Goal: Information Seeking & Learning: Check status

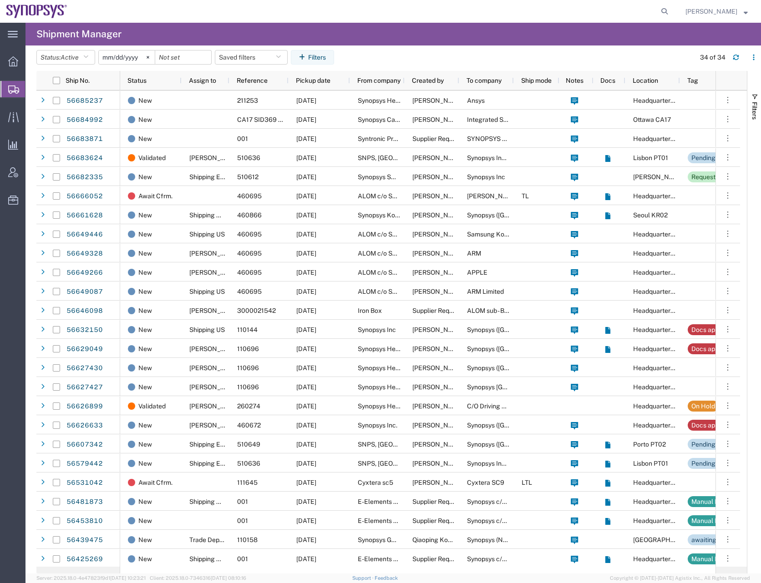
click at [521, 15] on agx-global-search at bounding box center [526, 11] width 291 height 23
click at [671, 8] on icon at bounding box center [664, 11] width 13 height 13
click at [398, 6] on input "search" at bounding box center [519, 11] width 277 height 22
type input "56649087"
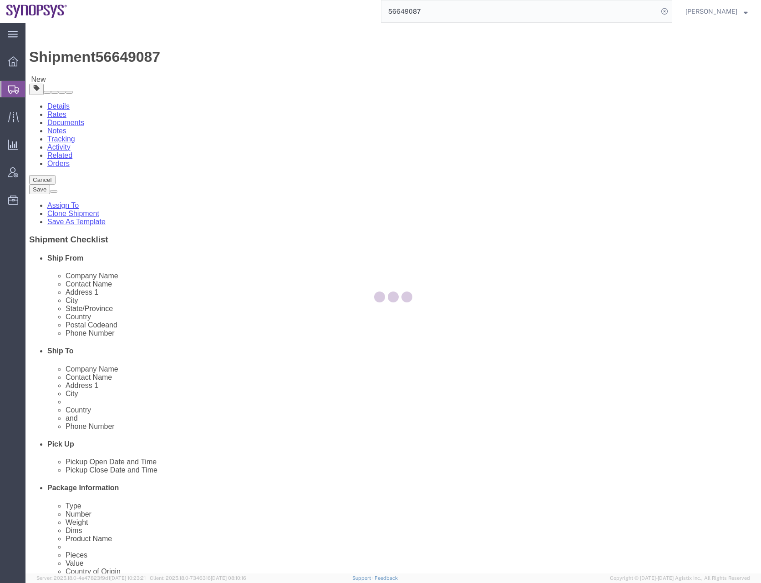
select select
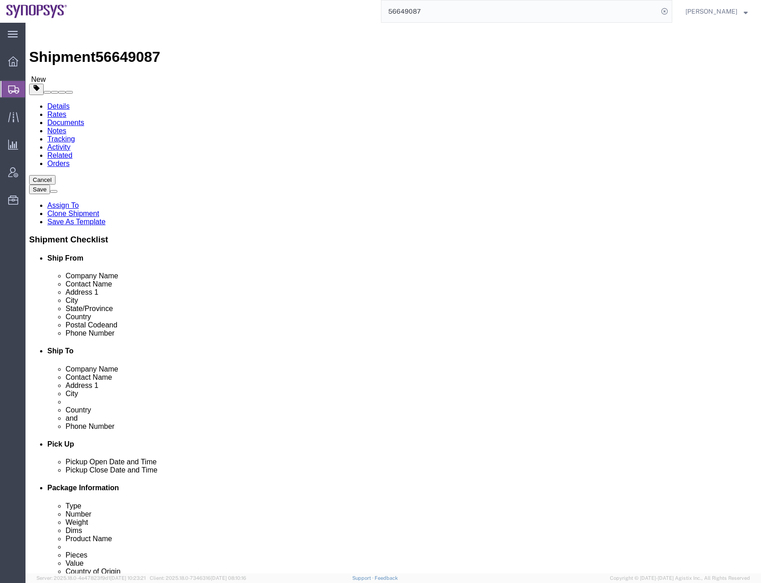
click icon
click dd "1.00 Each"
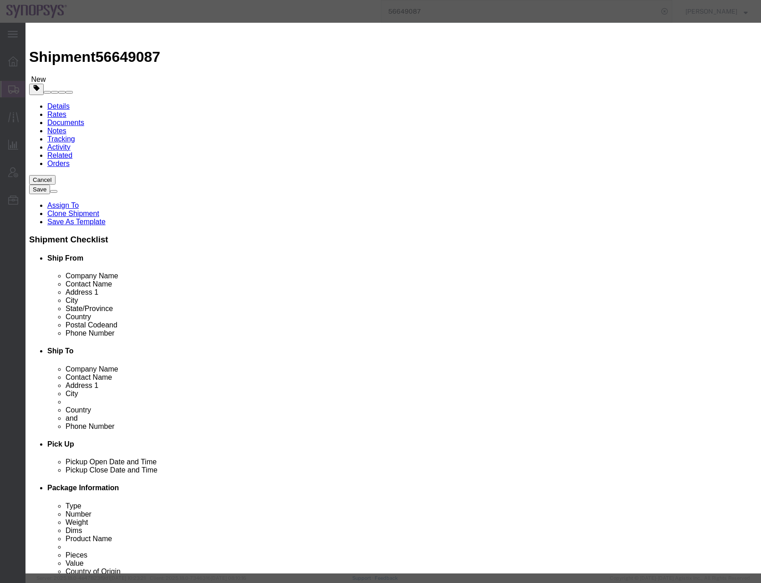
click icon "button"
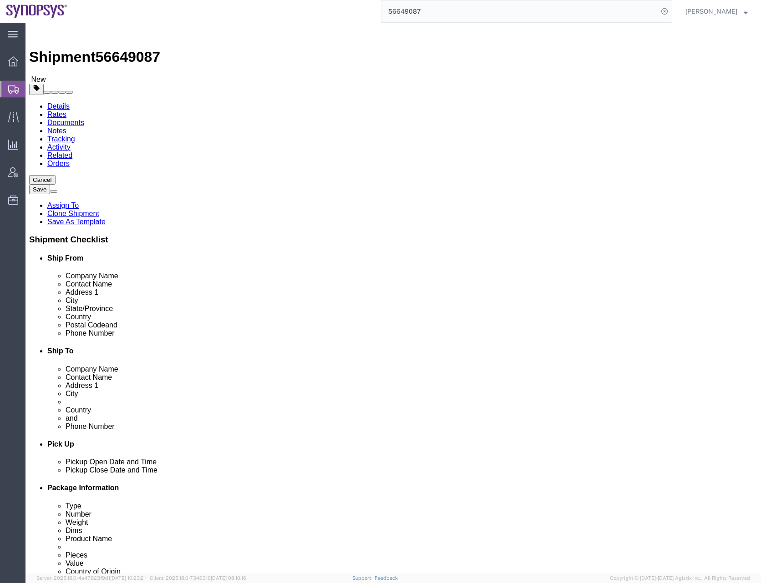
click link "Documents"
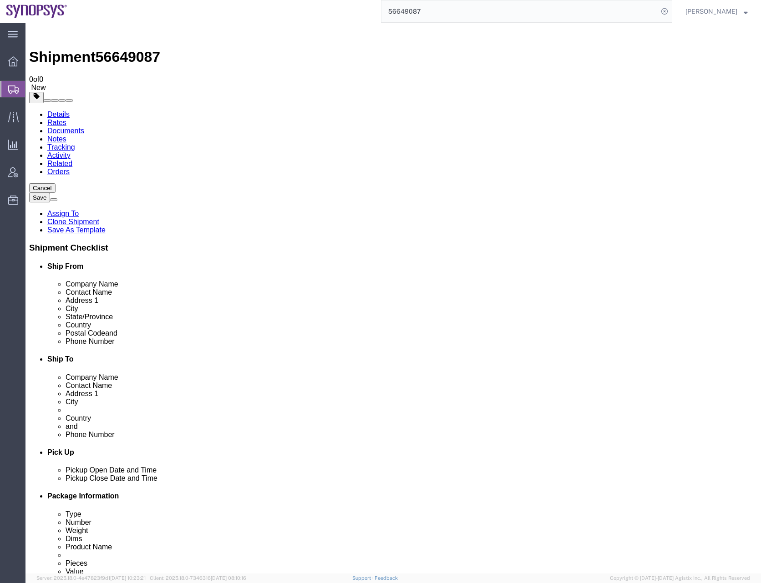
checkbox input "false"
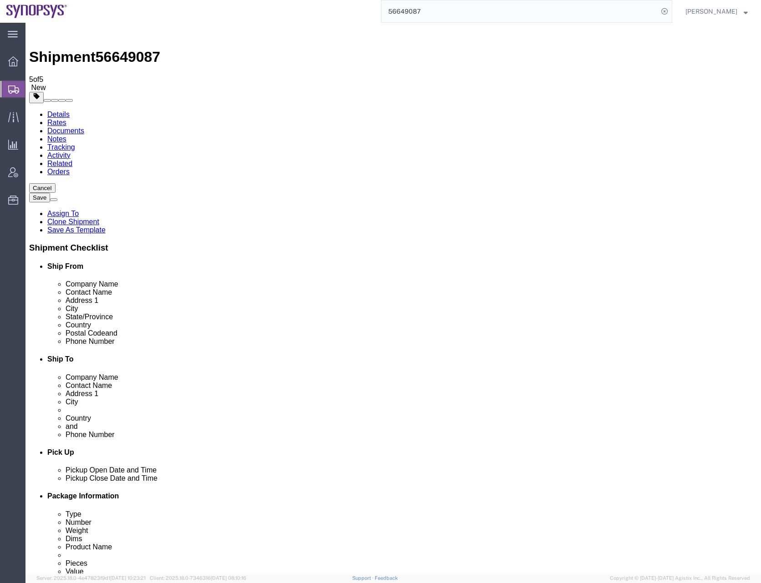
checkbox input "false"
click at [416, 12] on input "56649087" at bounding box center [519, 11] width 277 height 22
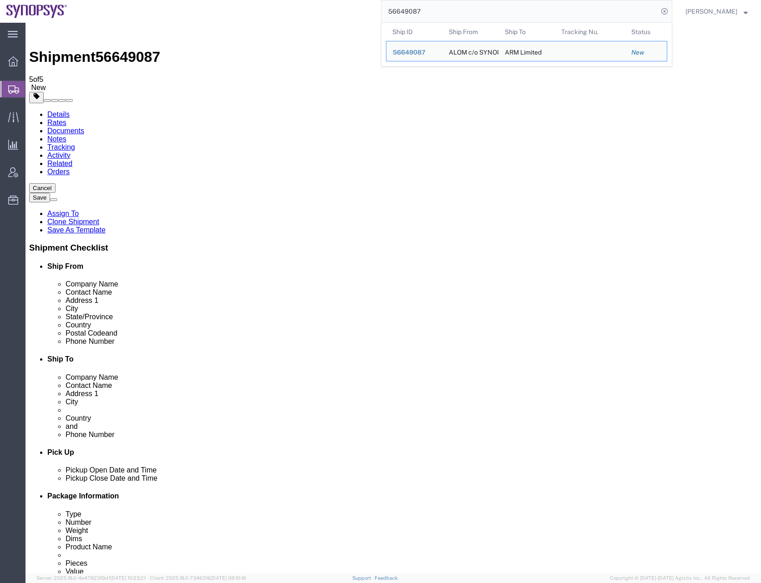
drag, startPoint x: 462, startPoint y: 17, endPoint x: 343, endPoint y: 10, distance: 119.0
click at [343, 10] on div "56649087 Ship ID Ship From Ship To Tracking Nu. Status Ship ID 56649087 Ship Fr…" at bounding box center [373, 11] width 599 height 23
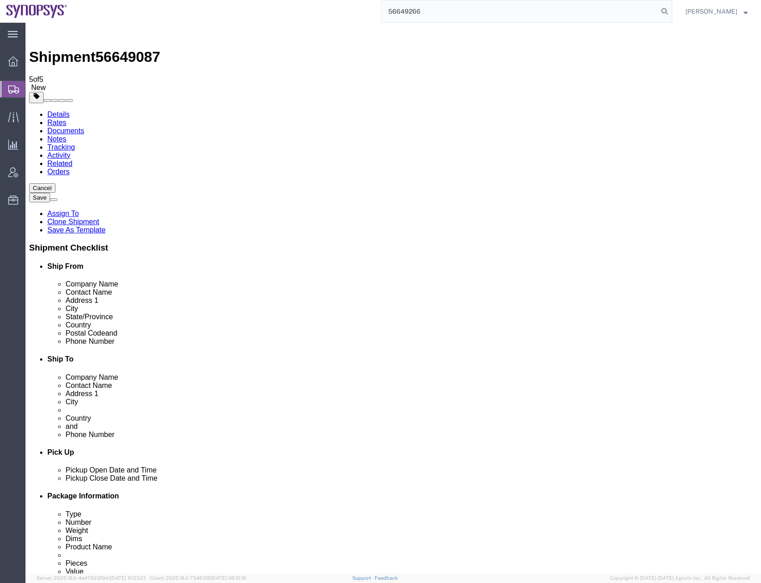
type input "56649266"
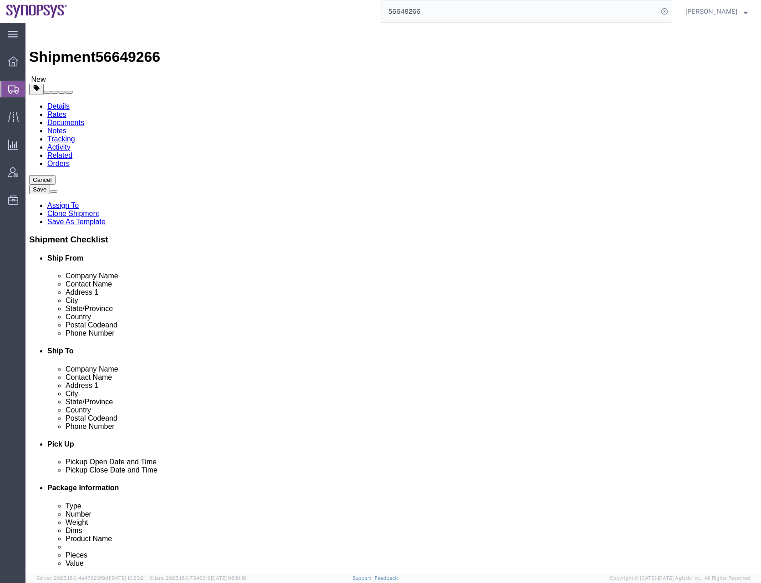
click link "Documents"
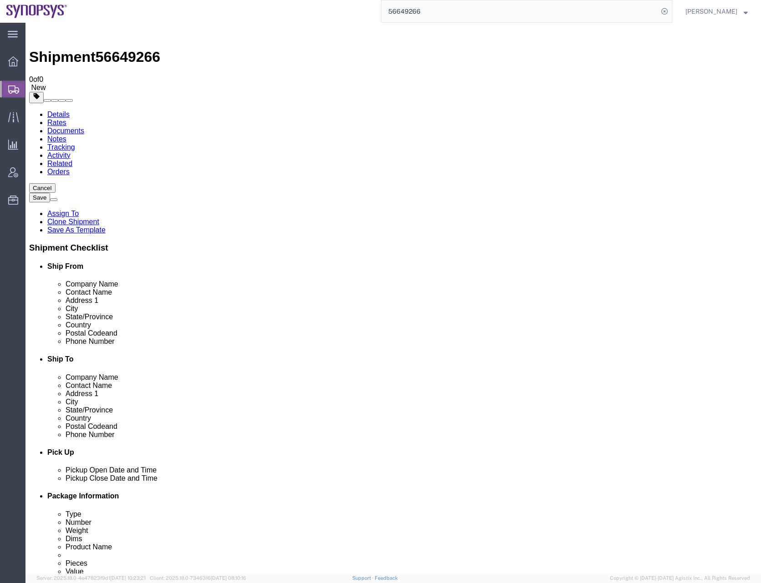
click at [53, 111] on link "Details" at bounding box center [58, 115] width 22 height 8
click icon
click dd "268.64 USD"
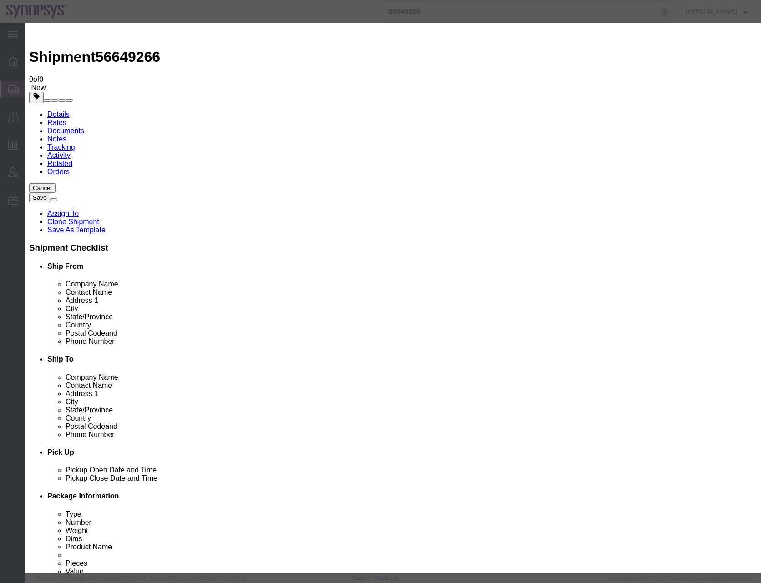
click button "Close"
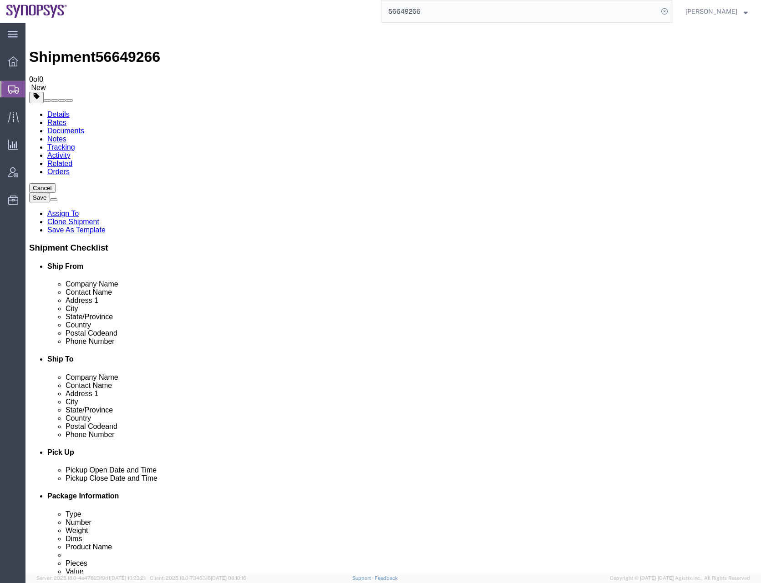
click link "Documents"
checkbox input "false"
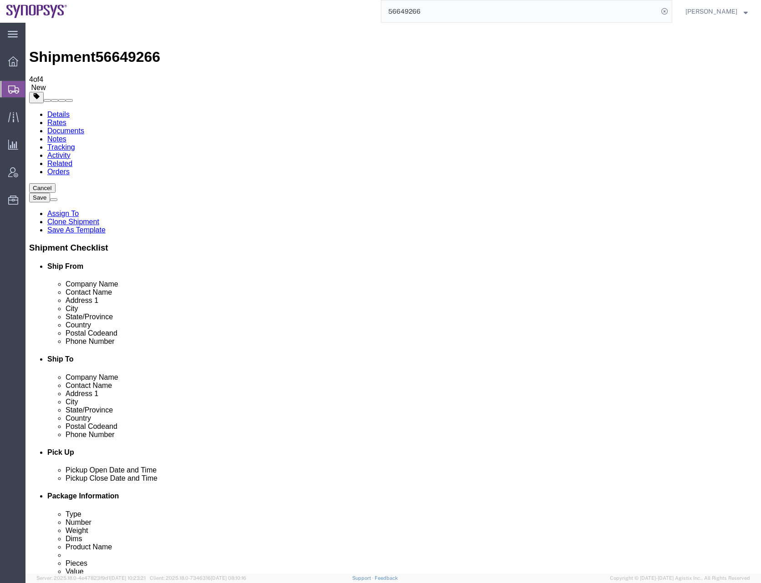
checkbox input "false"
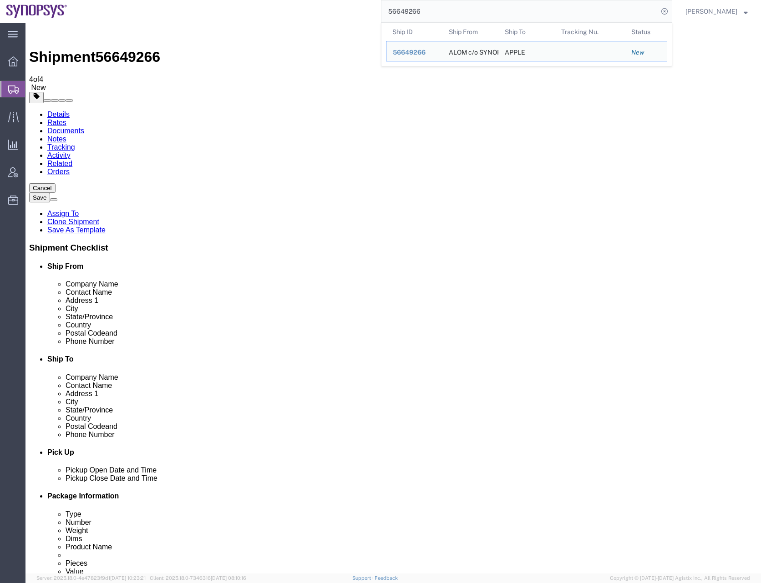
drag, startPoint x: 435, startPoint y: 10, endPoint x: 376, endPoint y: 7, distance: 58.8
click at [376, 7] on div "56649266 Ship ID Ship From Ship To Tracking Nu. Status Ship ID 56649266 Ship Fr…" at bounding box center [373, 11] width 599 height 23
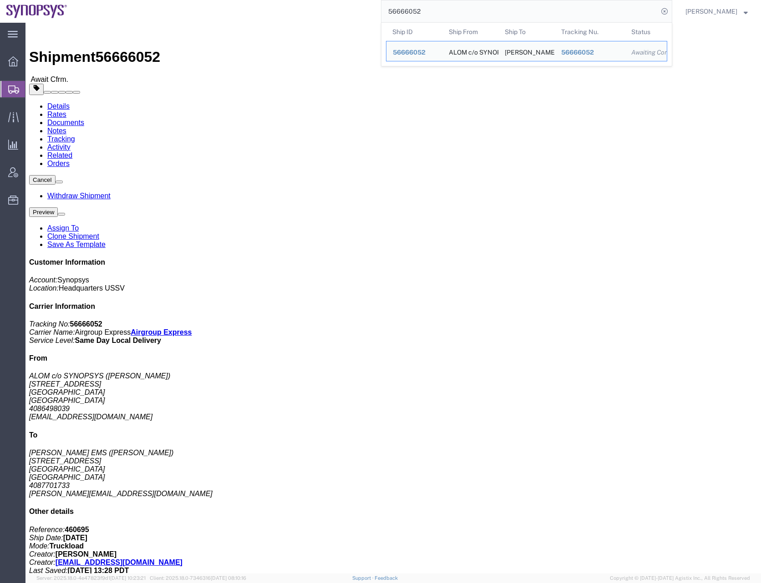
drag, startPoint x: 455, startPoint y: 10, endPoint x: 371, endPoint y: 11, distance: 83.8
click at [371, 11] on div "56666052 Ship ID Ship From Ship To Tracking Nu. Status Ship ID 56666052 Ship Fr…" at bounding box center [373, 11] width 599 height 23
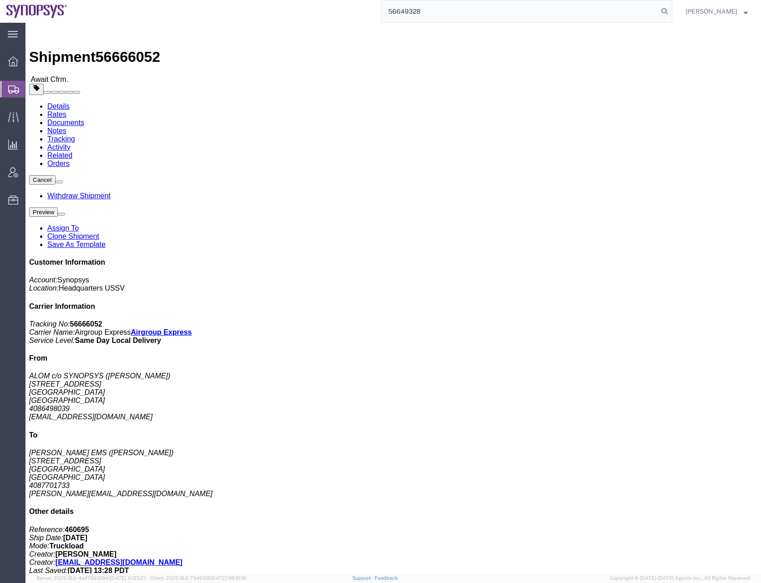
type input "56649328"
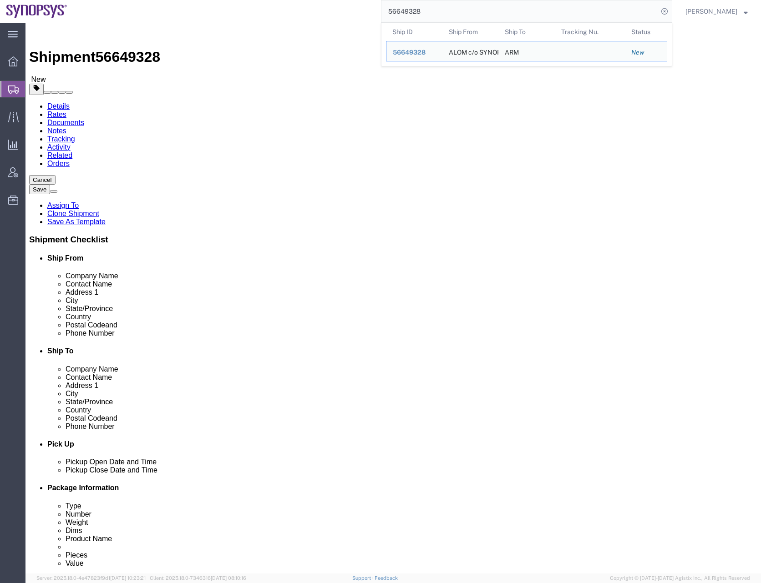
click link "Documents"
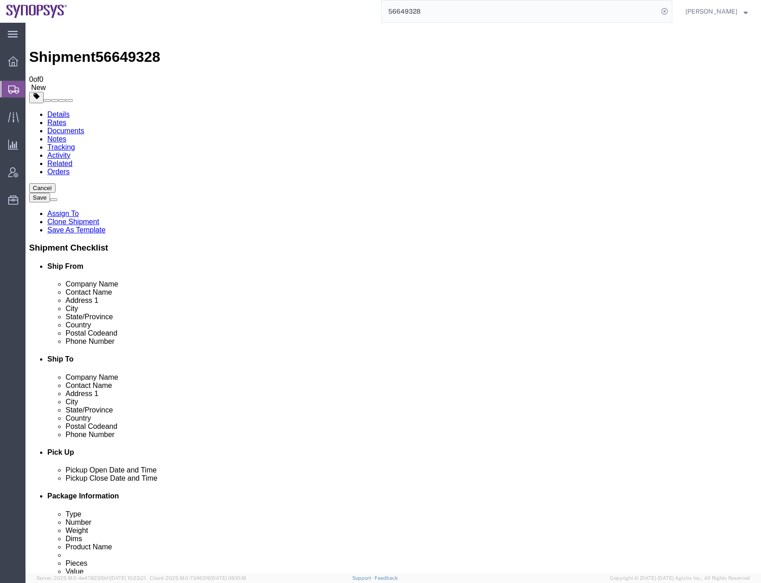
checkbox input "false"
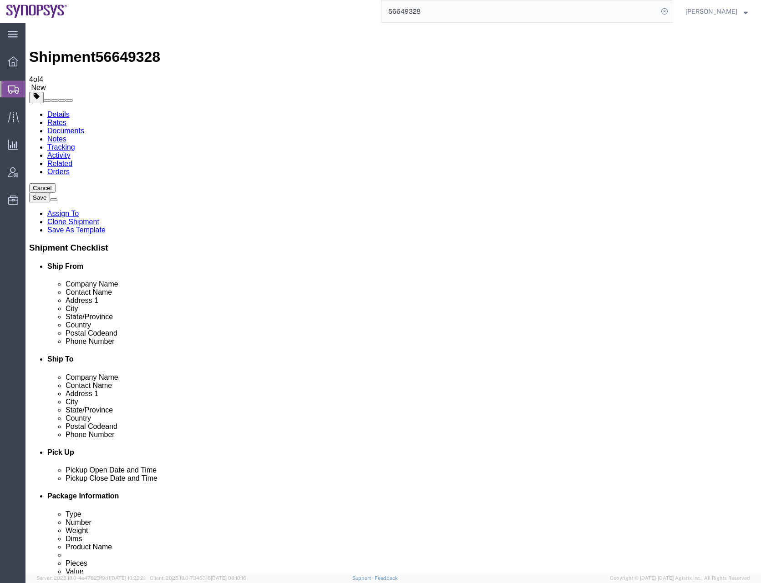
checkbox input "false"
checkbox input "true"
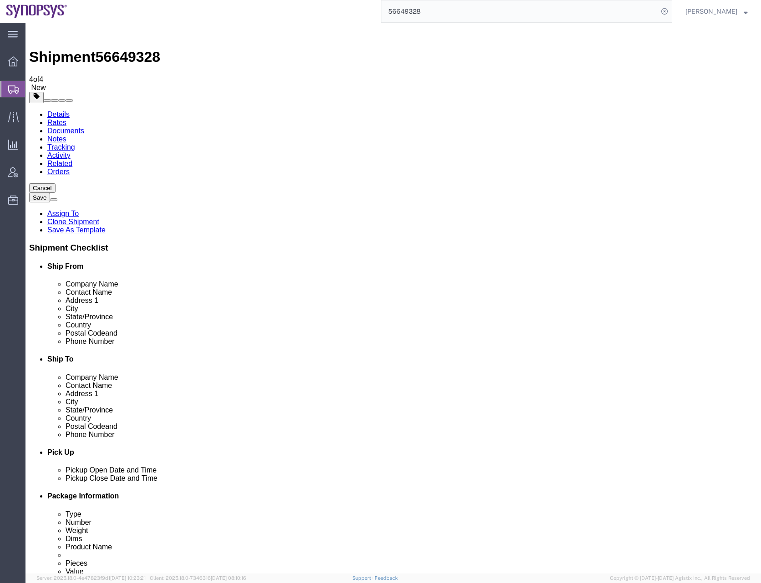
drag, startPoint x: 84, startPoint y: 184, endPoint x: 612, endPoint y: 45, distance: 546.0
click at [422, 10] on input "56649328" at bounding box center [519, 11] width 277 height 22
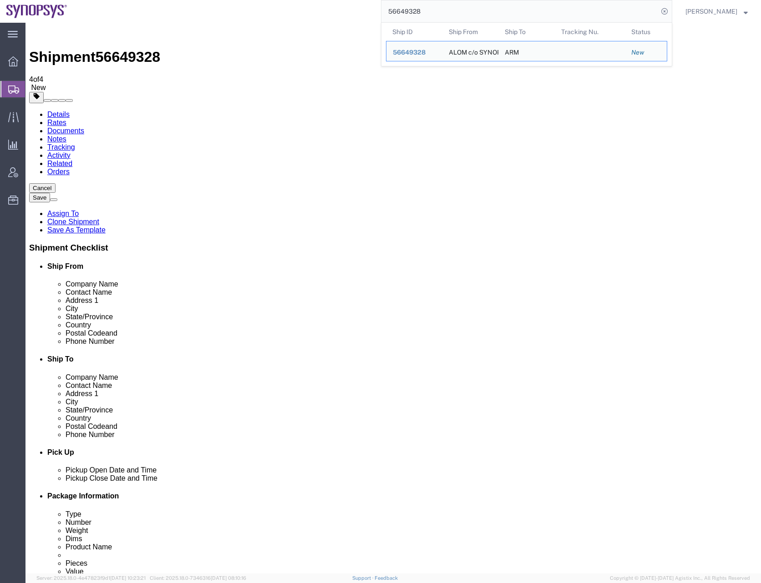
click at [422, 10] on input "56649328" at bounding box center [519, 11] width 277 height 22
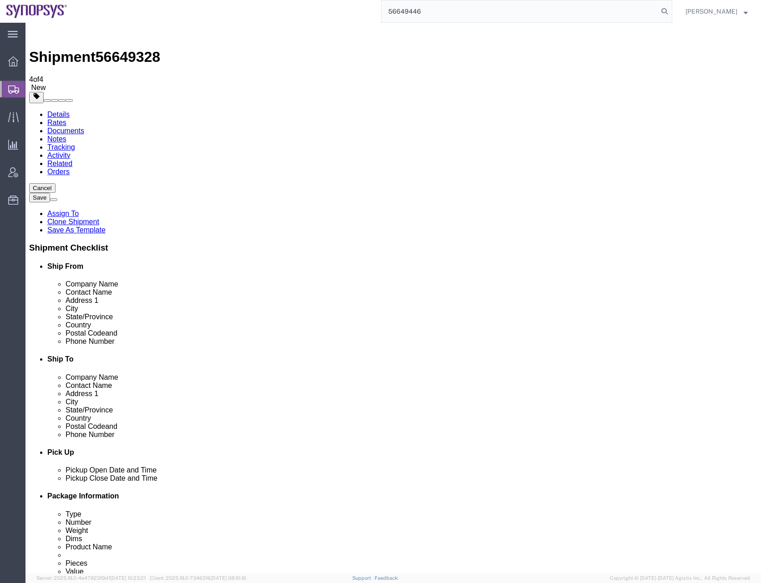
type input "56649446"
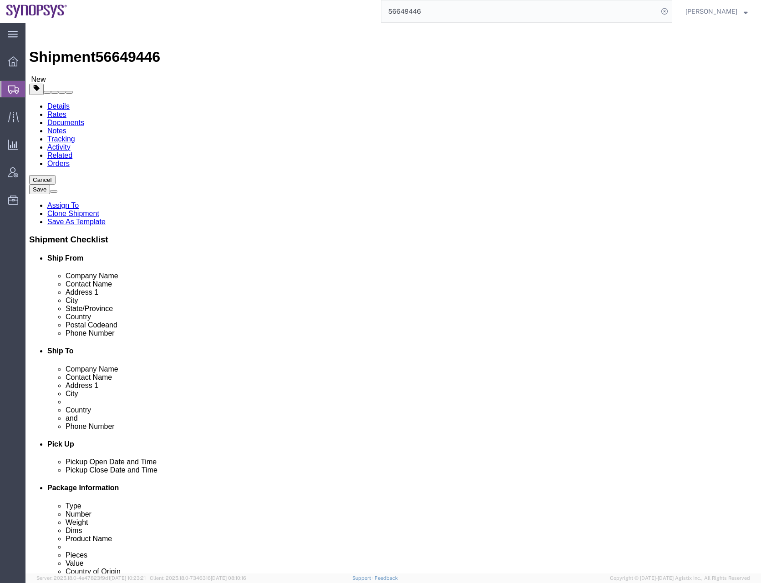
click link "Documents"
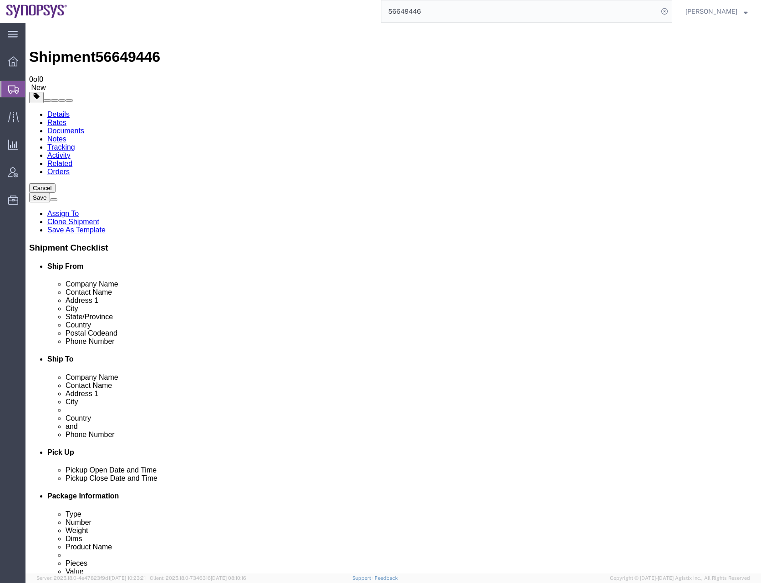
checkbox input "false"
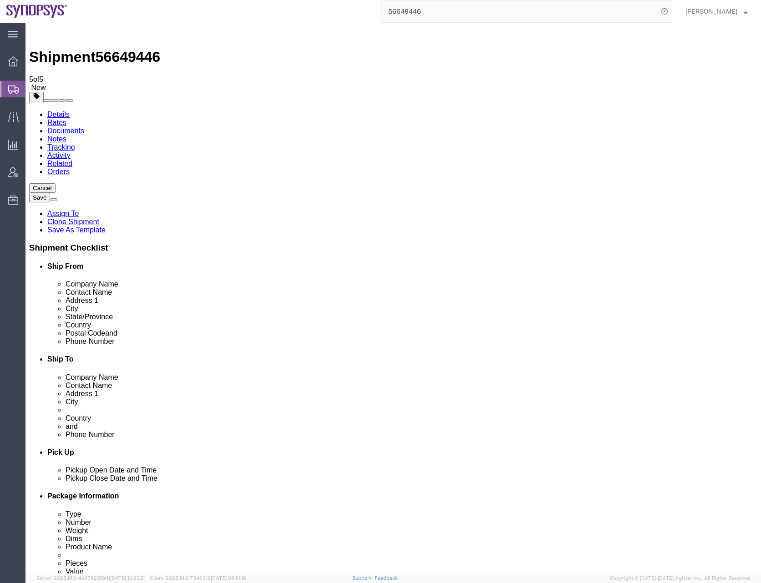
checkbox input "false"
drag, startPoint x: 221, startPoint y: 337, endPoint x: 104, endPoint y: 283, distance: 128.5
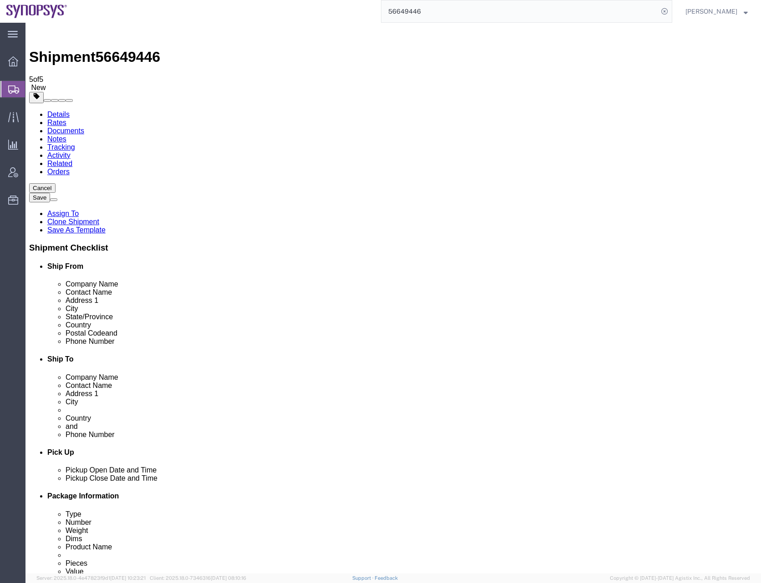
click at [416, 12] on input "56649446" at bounding box center [519, 11] width 277 height 22
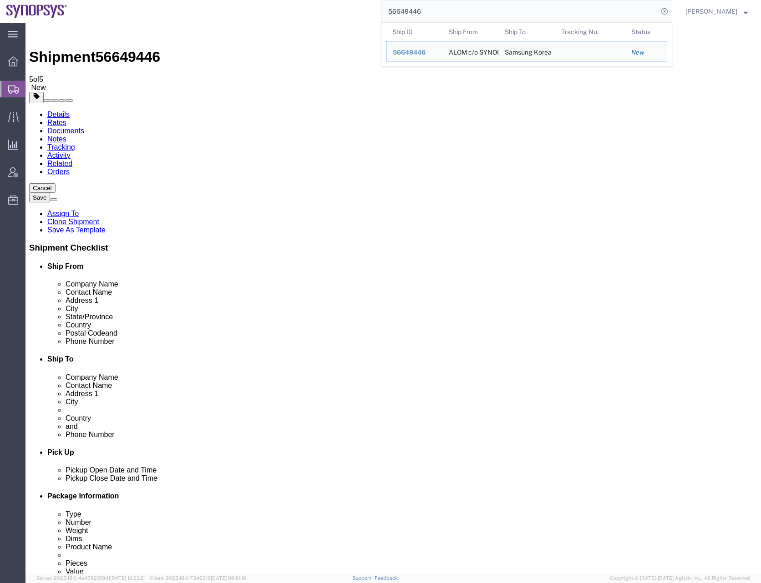
click at [416, 12] on input "56649446" at bounding box center [519, 11] width 277 height 22
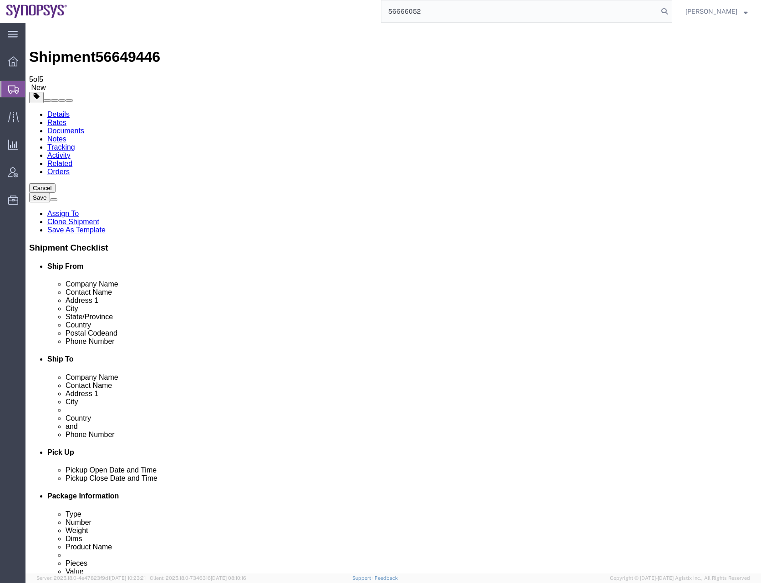
type input "56666052"
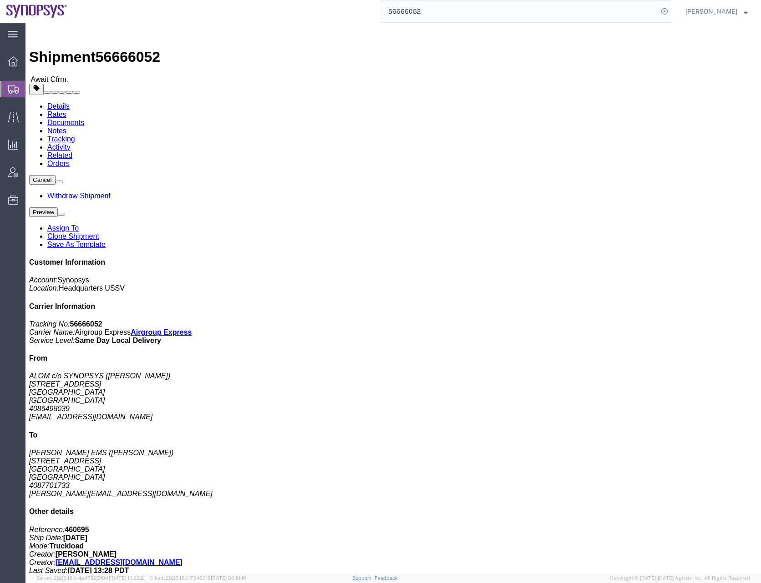
click div "1 Your Packaging Total weight: 100.00 LBS Dimensions: L 40.00 x W 44.00 x H 24.…"
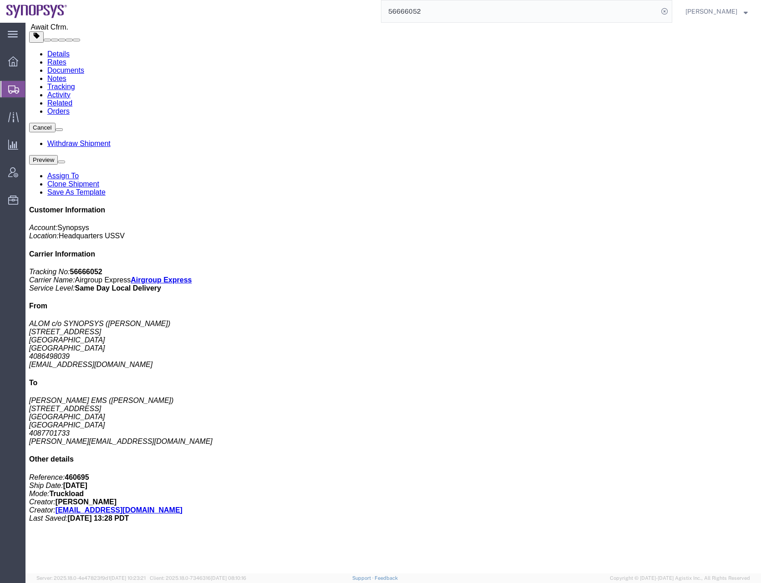
scroll to position [105, 0]
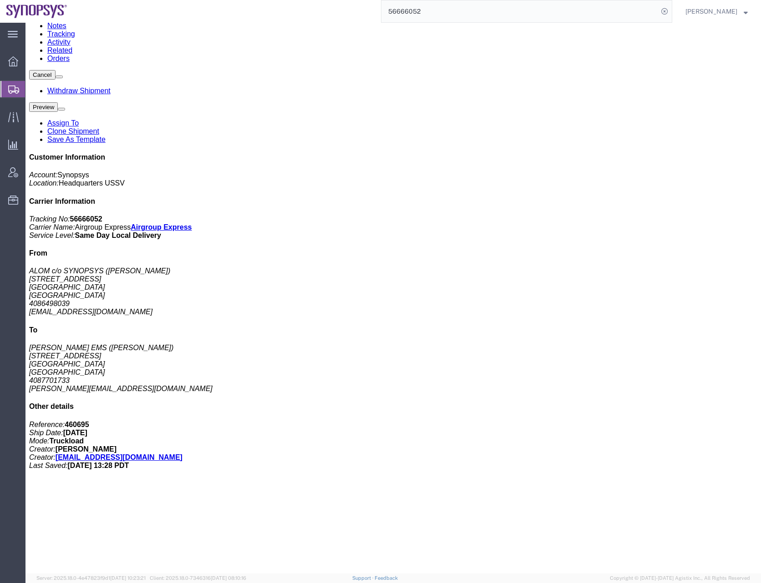
click div "1 Your Packaging Total weight: 100.00 LBS Dimensions: L 40.00 x W 44.00 x H 24.…"
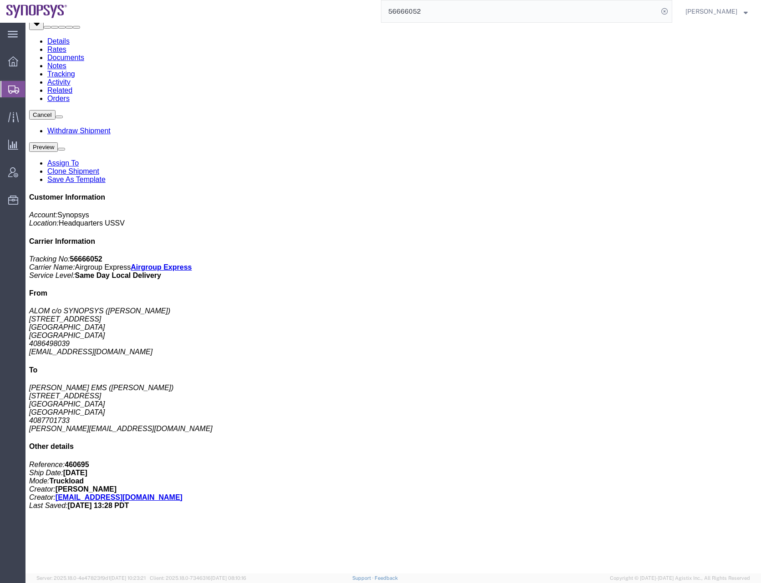
scroll to position [0, 0]
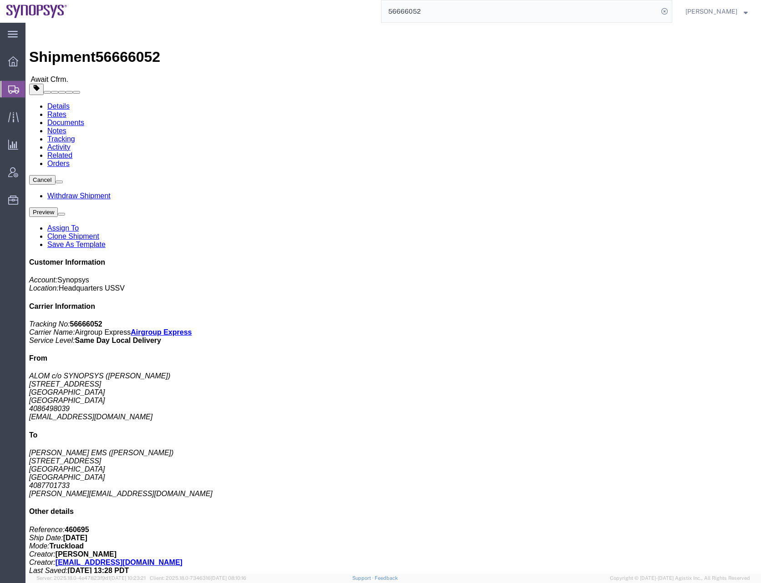
click div "Ship From ALOM c/o SYNOPSYS ([PERSON_NAME]) [STREET_ADDRESS] [GEOGRAPHIC_DATA] …"
click div "1 Your Packaging Total weight: 100.00 LBS Dimensions: L 40.00 x W 44.00 x H 24.…"
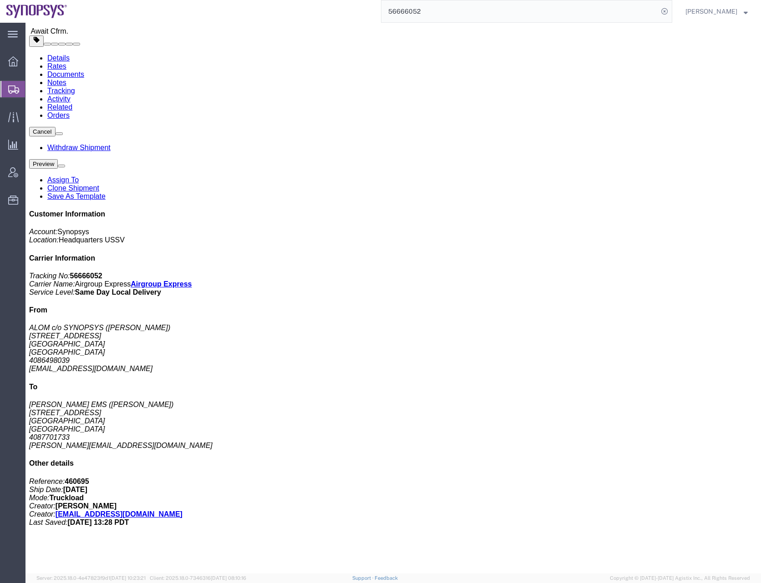
scroll to position [105, 0]
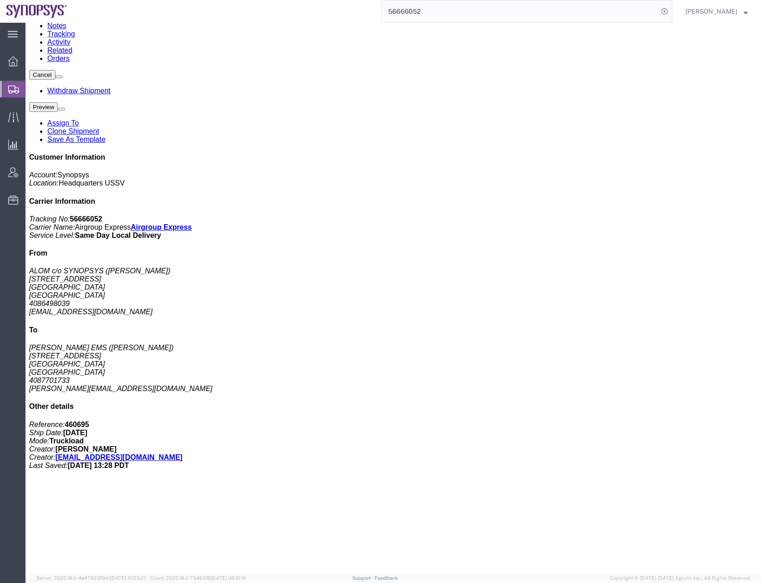
click div "1 Your Packaging Total weight: 100.00 LBS Dimensions: L 40.00 x W 44.00 x H 24.…"
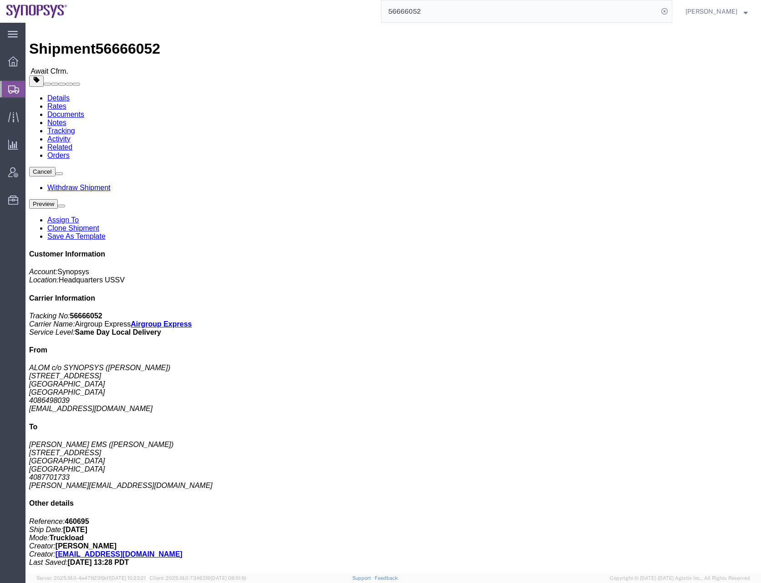
scroll to position [0, 0]
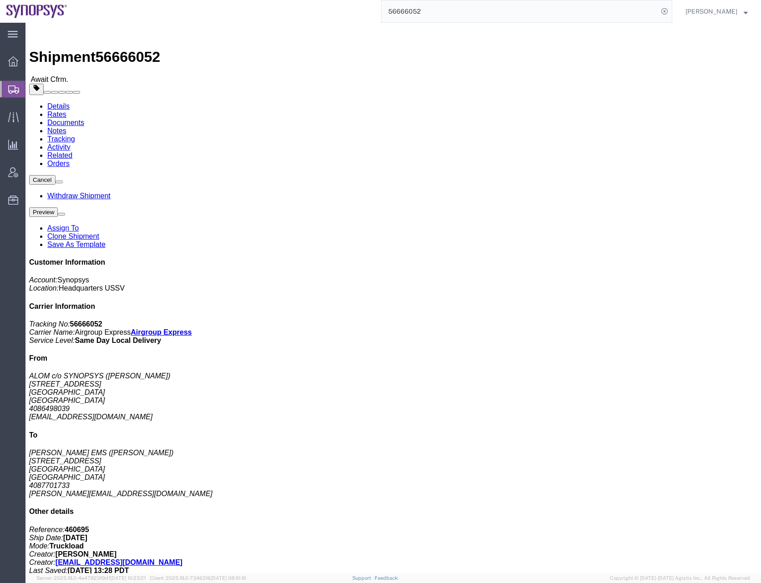
click div "Leg 1 - Truckload Number of trucks: 1"
click span "56666052"
copy span "56666052"
click div "Leg 1 - Truckload Number of trucks: 1"
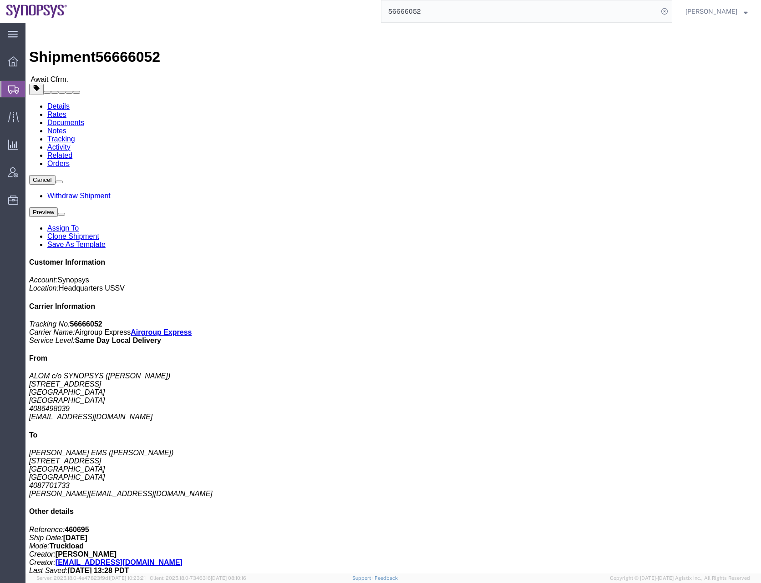
click div "1 Your Packaging Total weight: 100.00 LBS Dimensions: L 40.00 x W 44.00 x H 24.…"
click link "Documents"
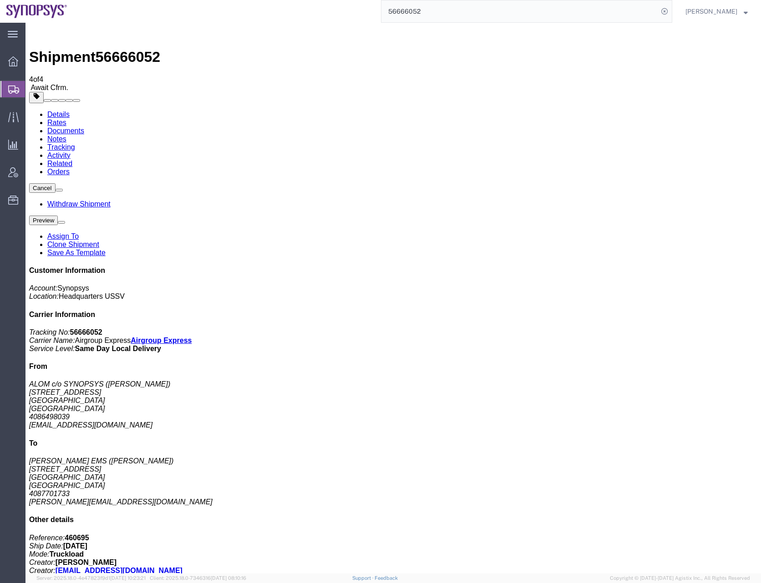
checkbox input "false"
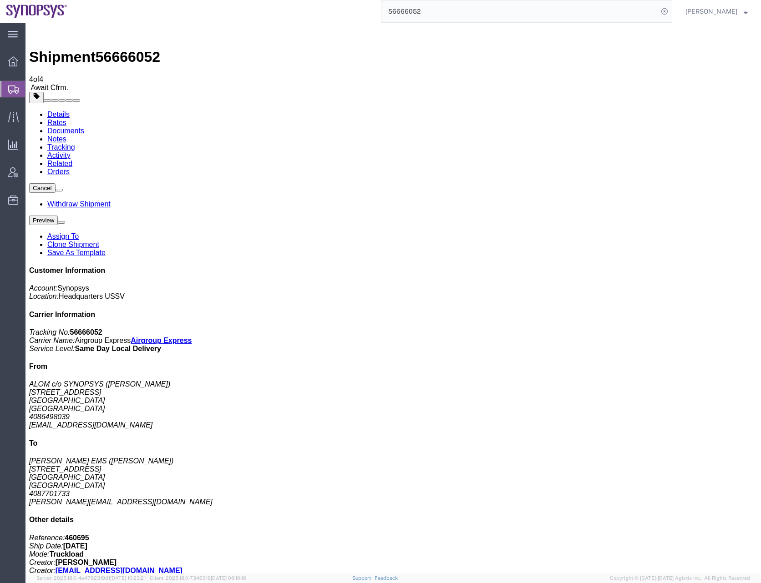
click at [5, 90] on div at bounding box center [12, 89] width 25 height 16
